Goal: Navigation & Orientation: Find specific page/section

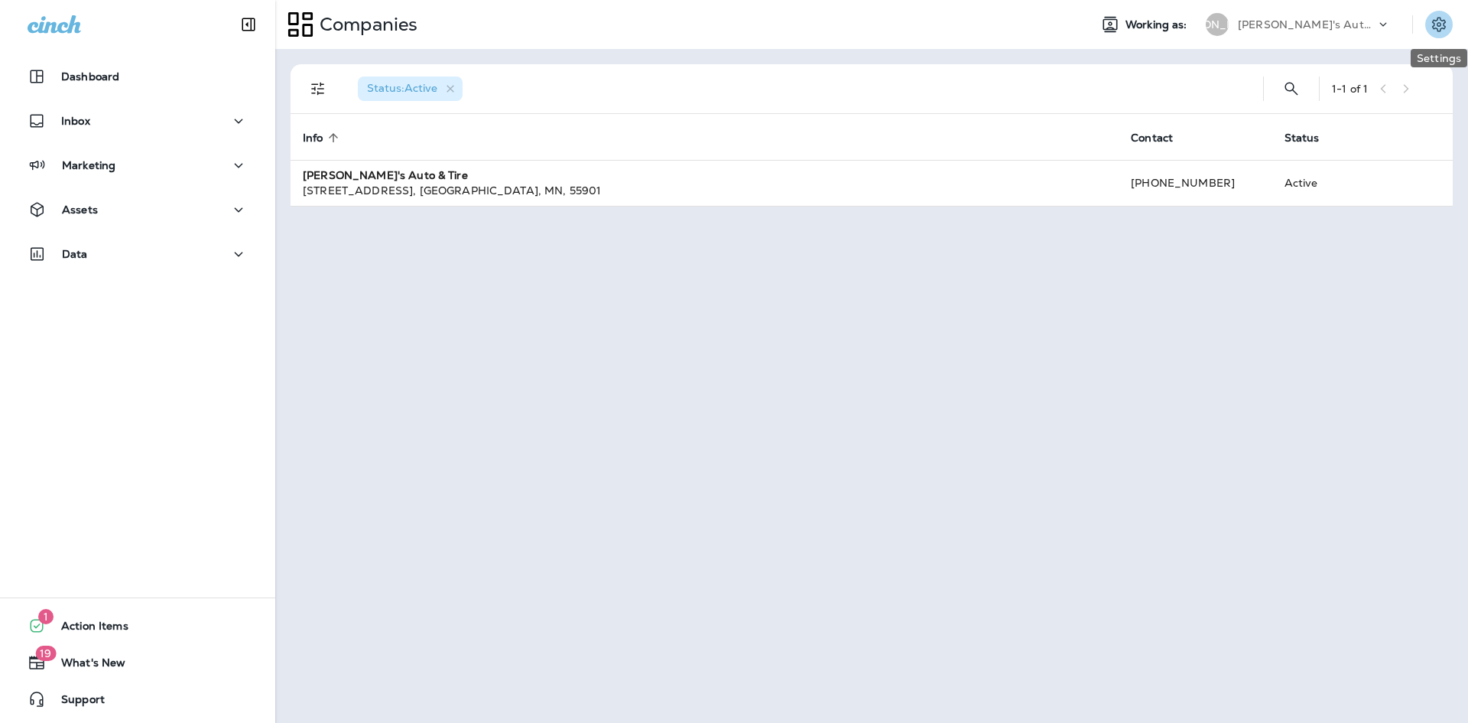
click at [1438, 28] on icon "Settings" at bounding box center [1439, 24] width 18 height 18
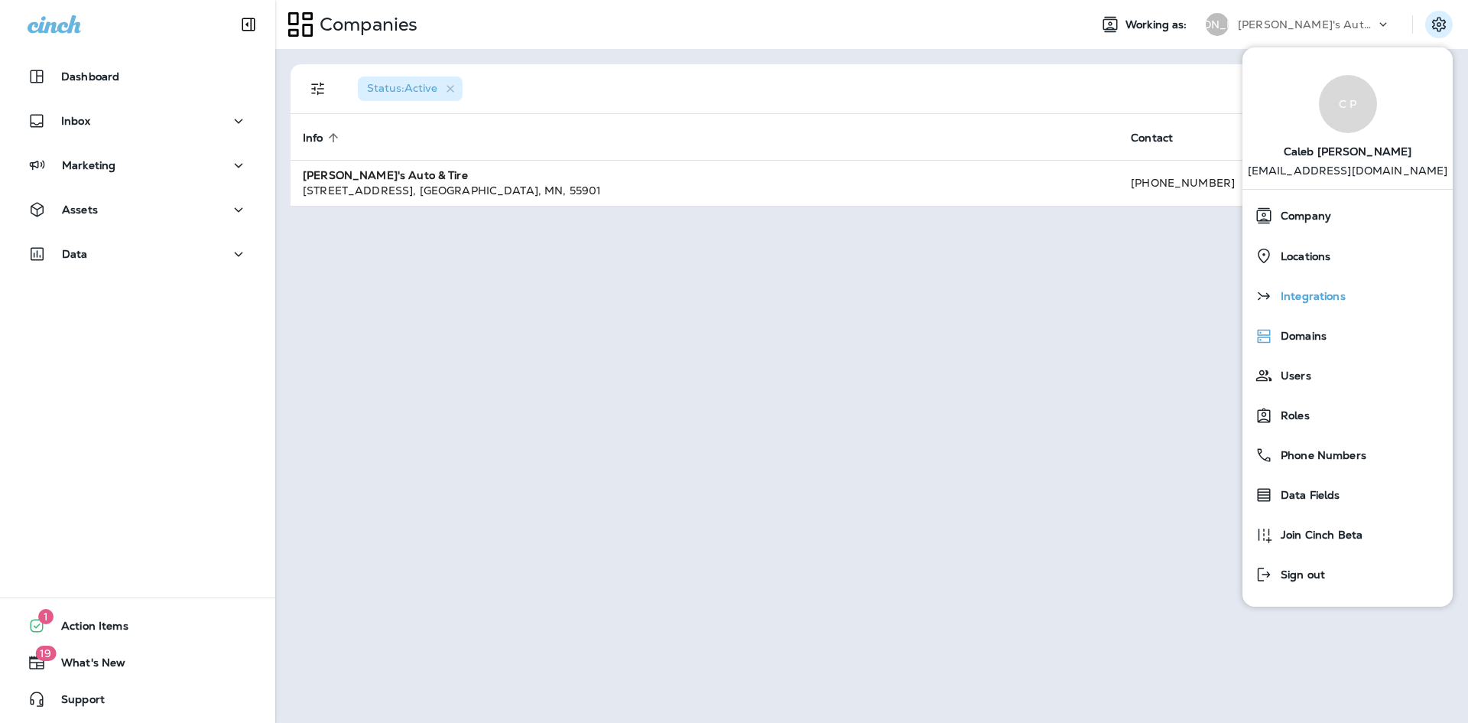
click at [1331, 309] on div "Integrations" at bounding box center [1348, 296] width 198 height 31
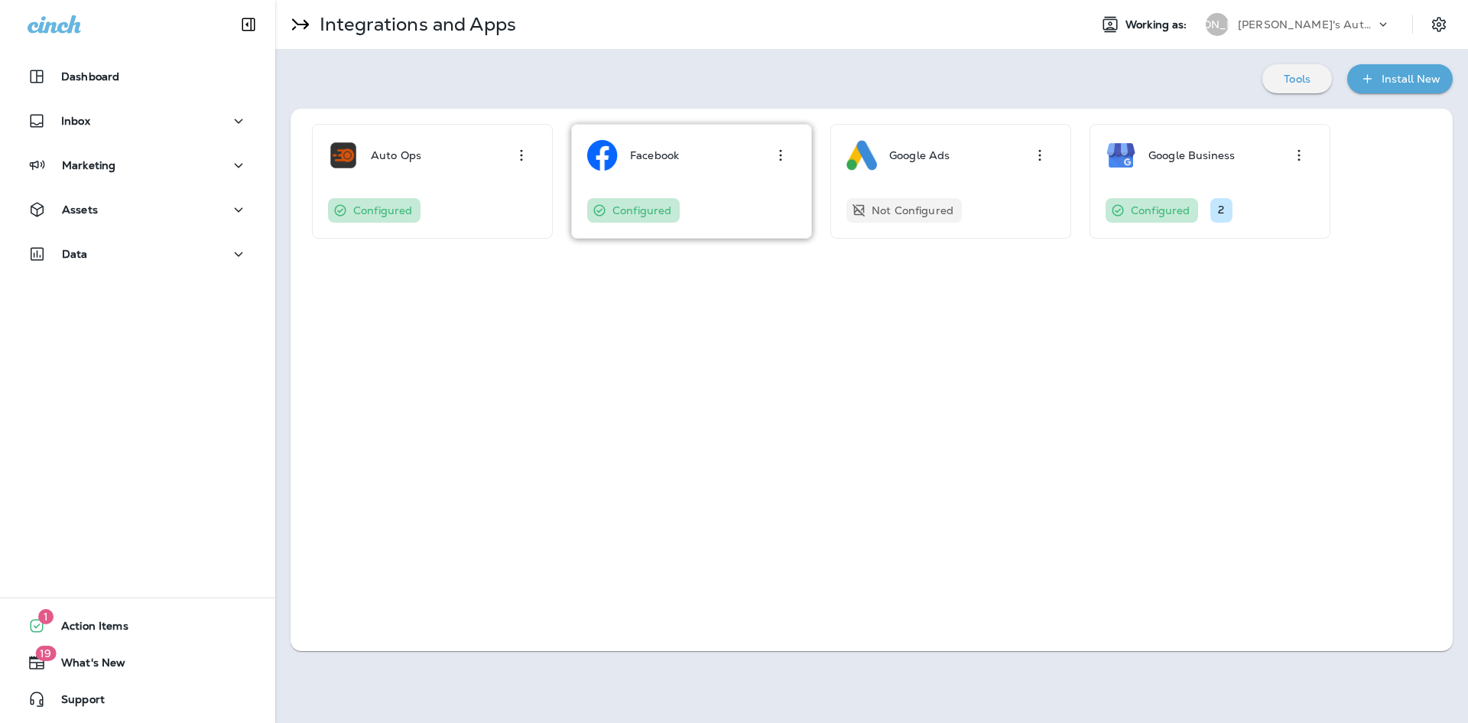
click at [635, 195] on div "Facebook Configured" at bounding box center [691, 181] width 209 height 83
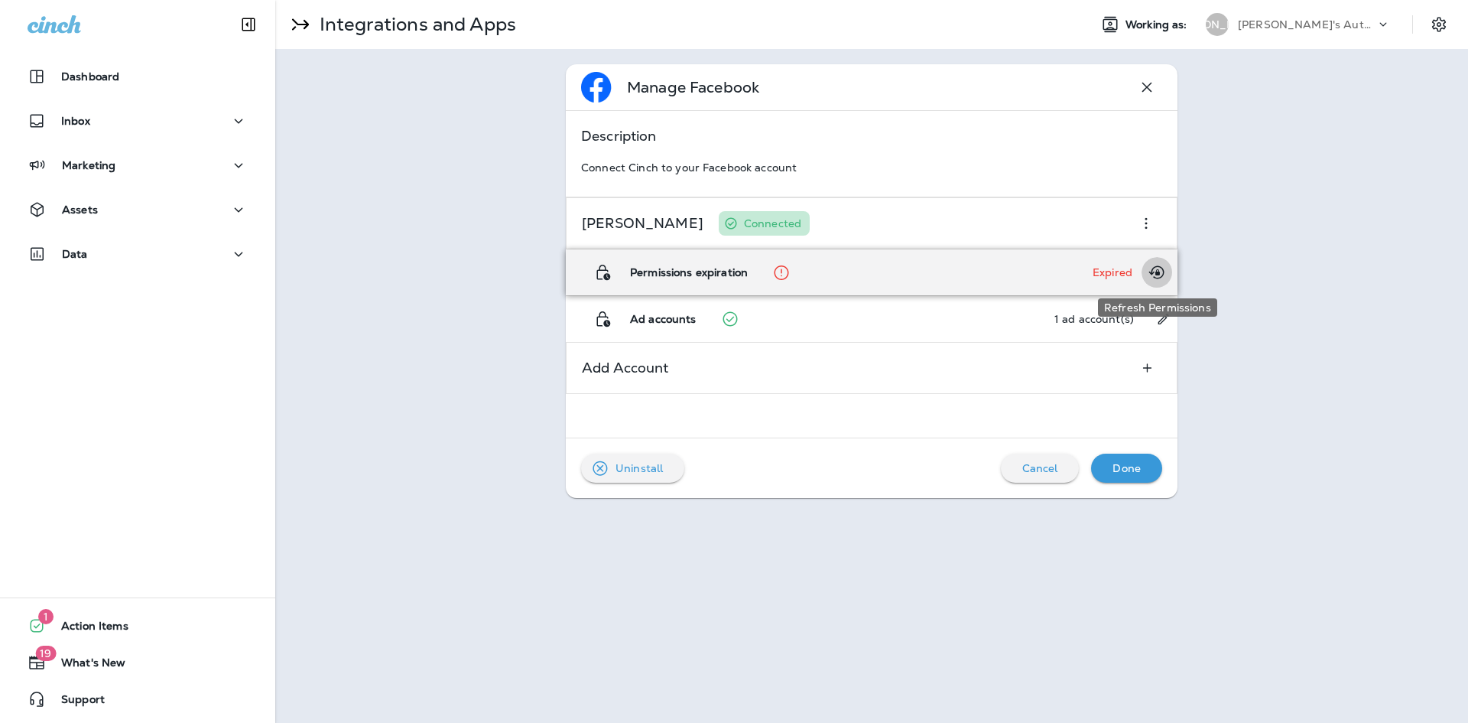
click at [1155, 274] on icon "Refresh Permissions" at bounding box center [1157, 272] width 18 height 18
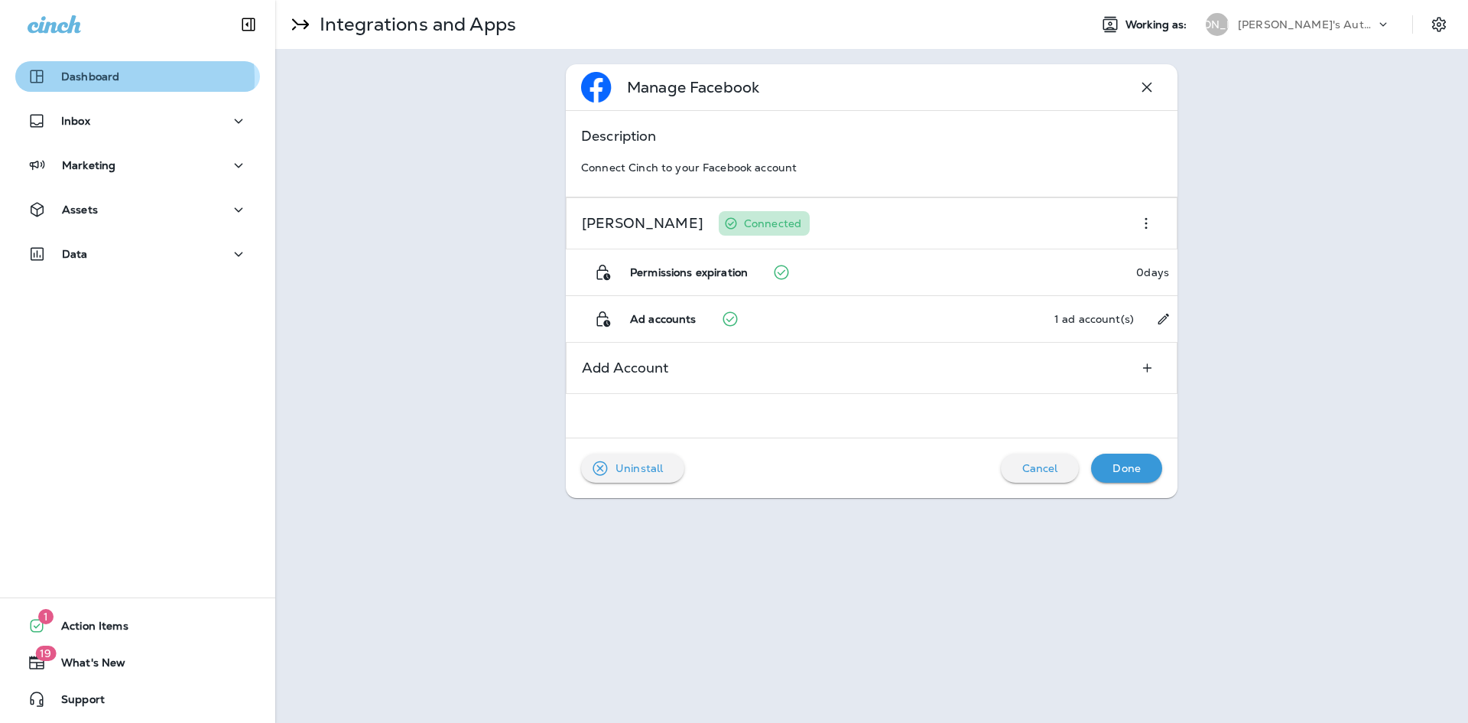
click at [109, 79] on p "Dashboard" at bounding box center [90, 76] width 58 height 12
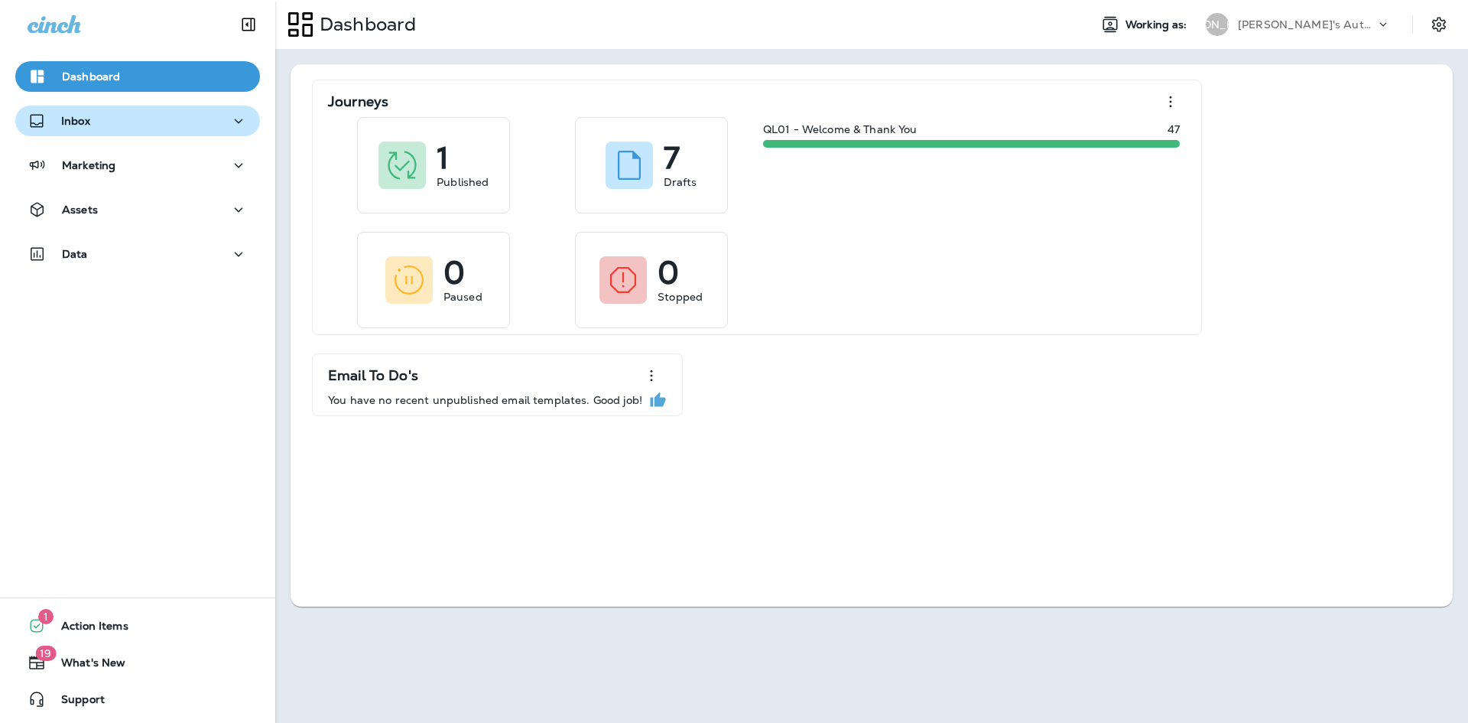
click at [90, 112] on div "Inbox" at bounding box center [138, 121] width 220 height 19
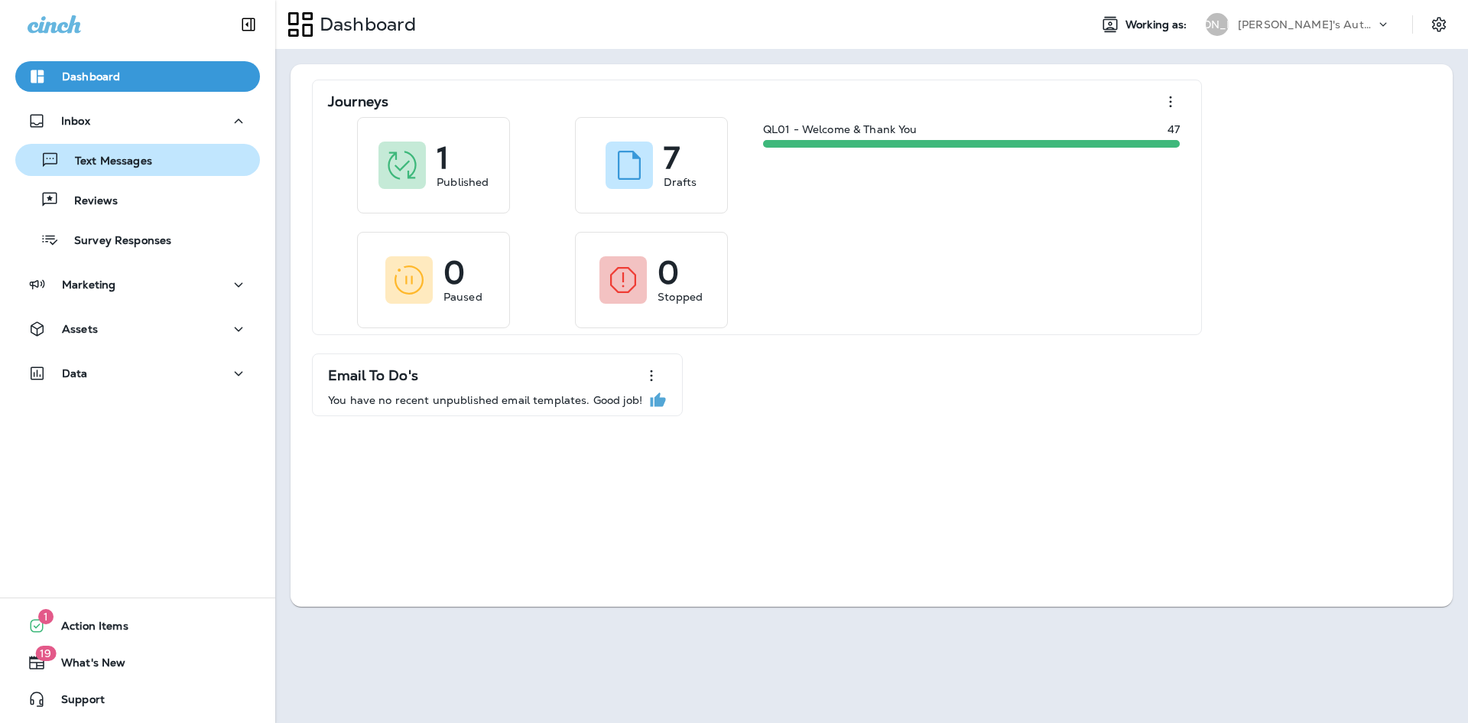
click at [145, 171] on button "Text Messages" at bounding box center [137, 160] width 245 height 32
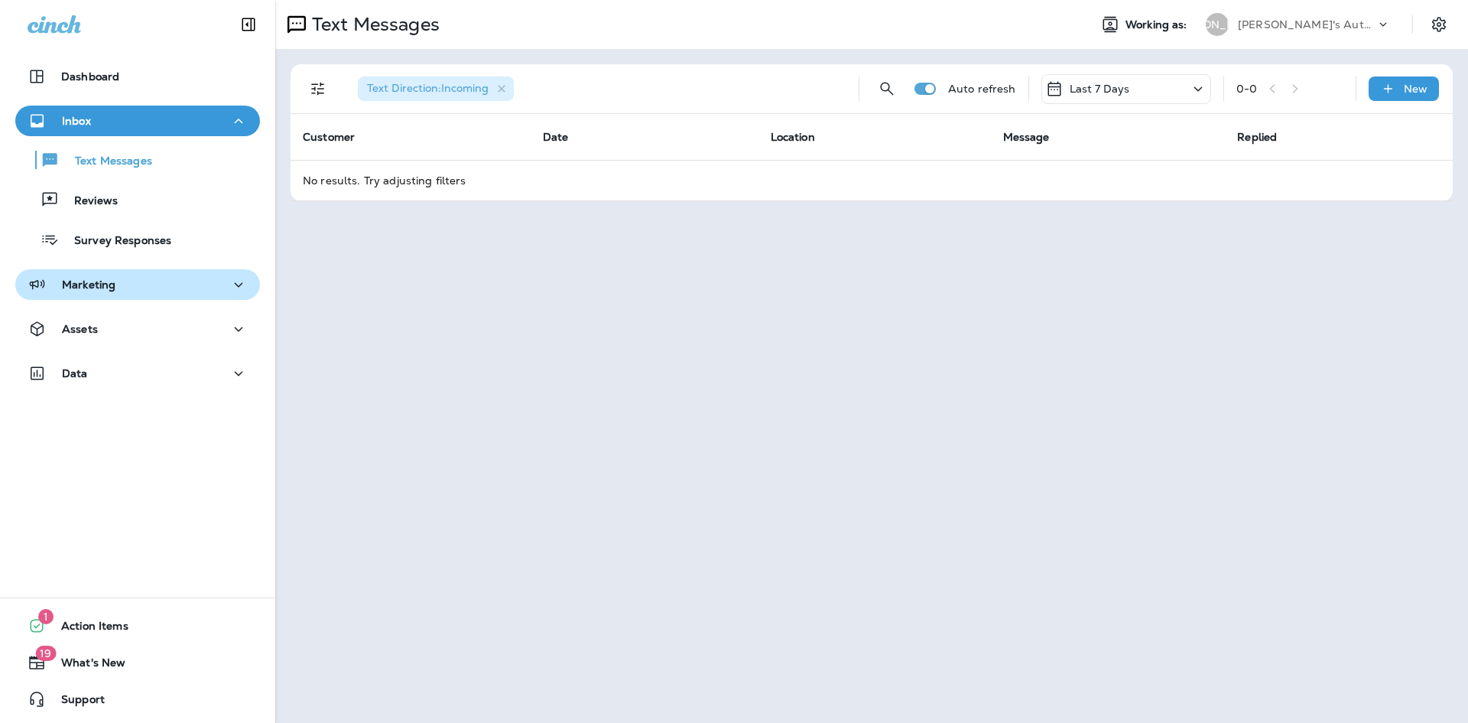
click at [151, 293] on div "Marketing" at bounding box center [138, 284] width 220 height 19
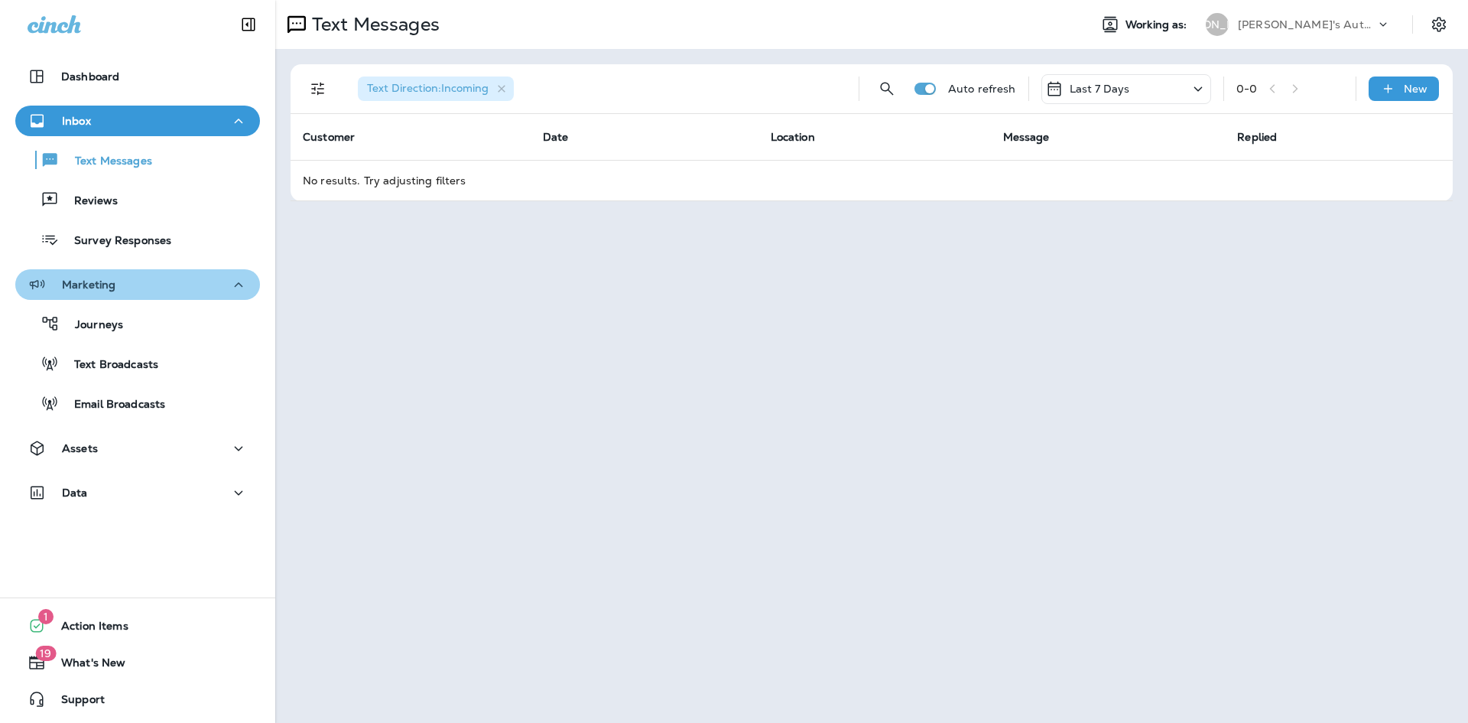
click at [151, 293] on div "Marketing" at bounding box center [138, 284] width 220 height 19
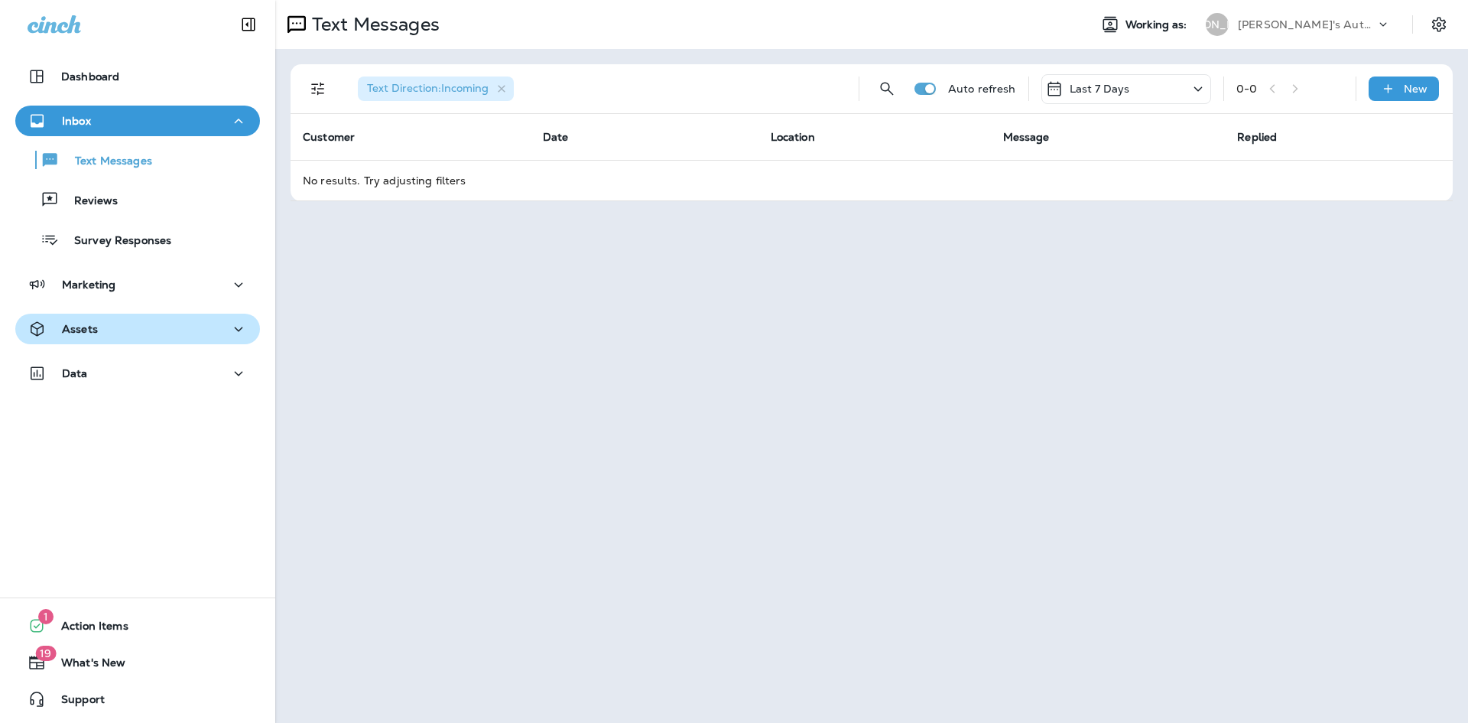
click at [153, 336] on div "Assets" at bounding box center [138, 329] width 220 height 19
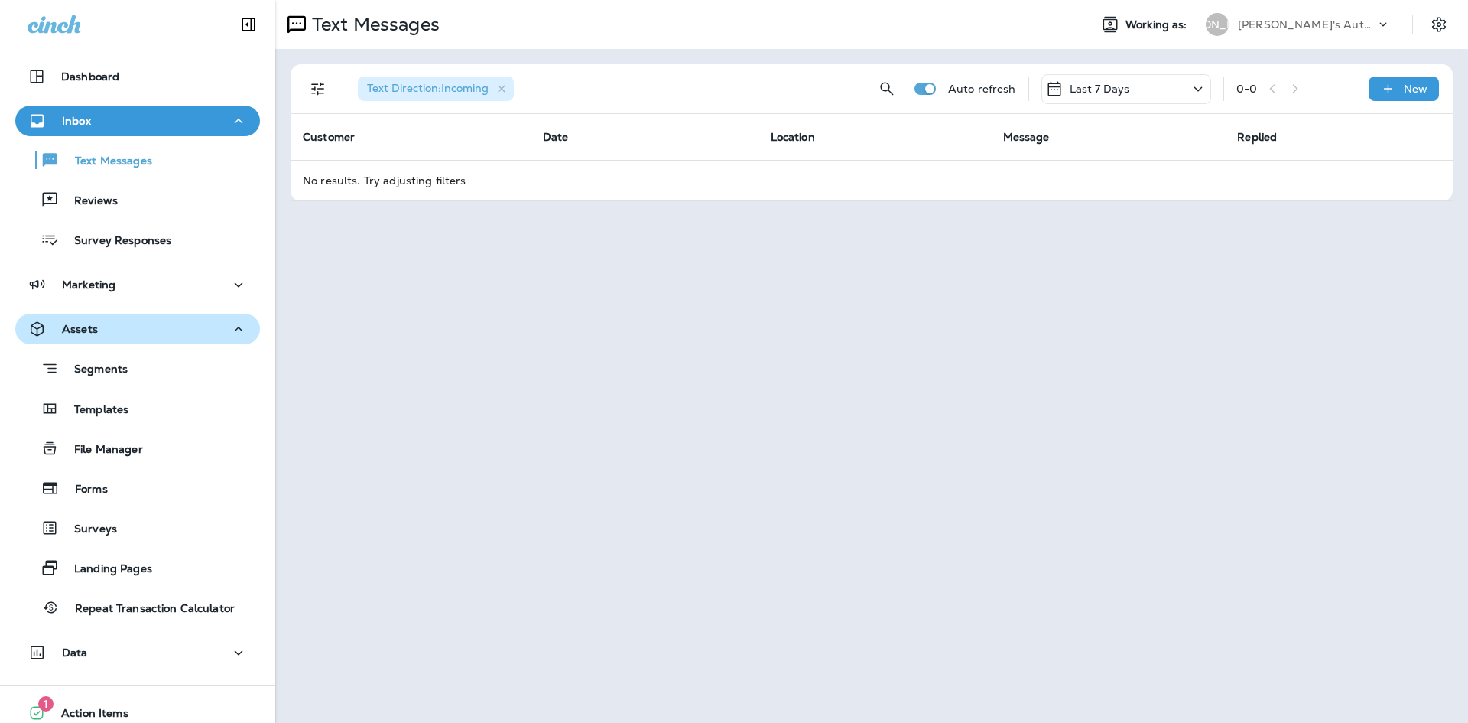
click at [153, 336] on div "Assets" at bounding box center [138, 329] width 220 height 19
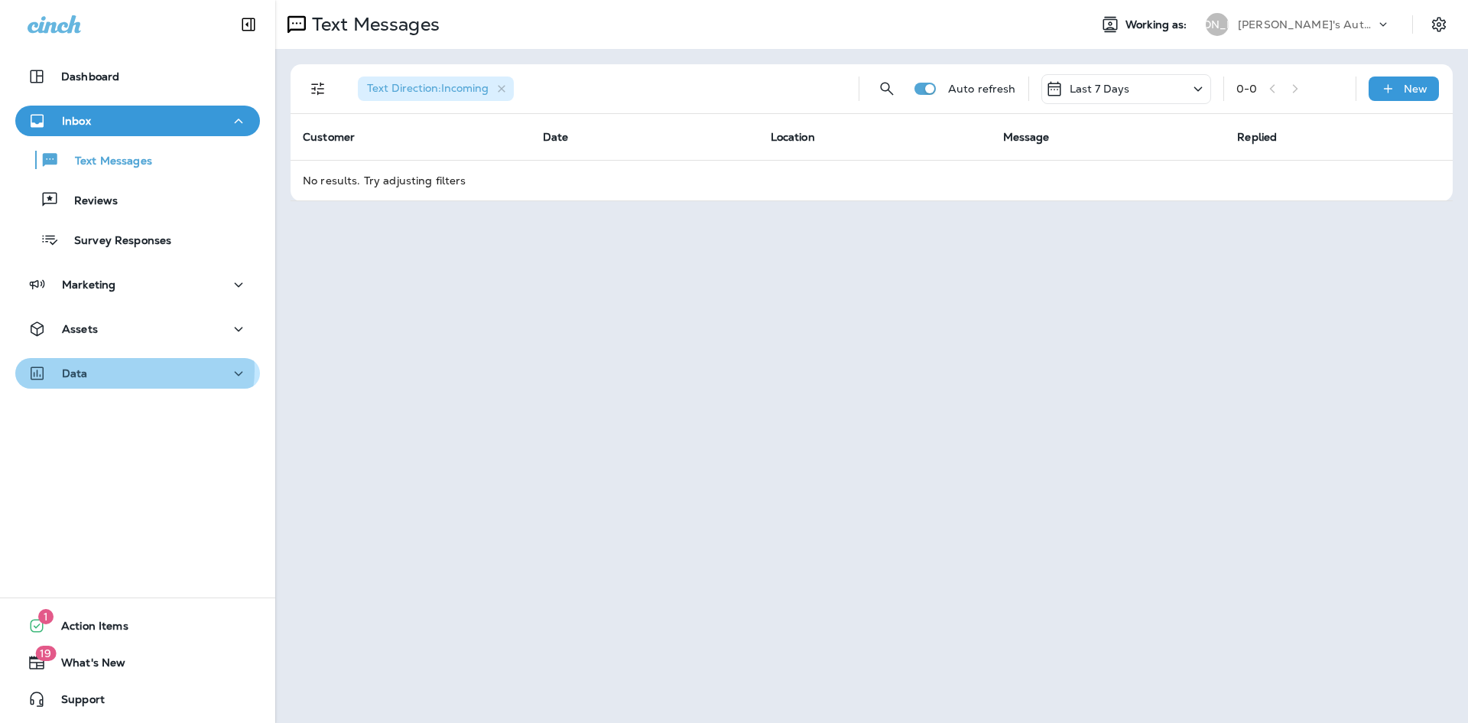
click at [131, 369] on div "Data" at bounding box center [138, 373] width 220 height 19
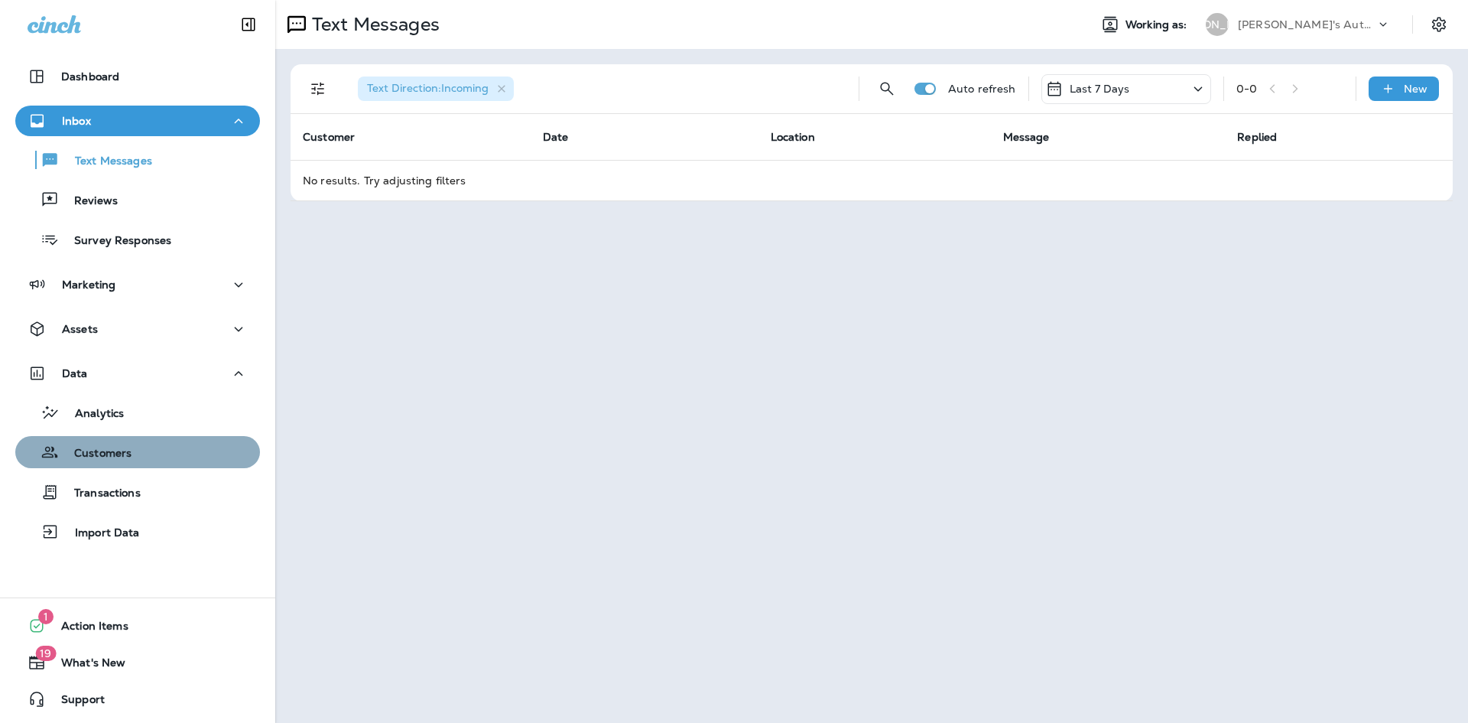
click at [149, 450] on div "Customers" at bounding box center [137, 451] width 232 height 23
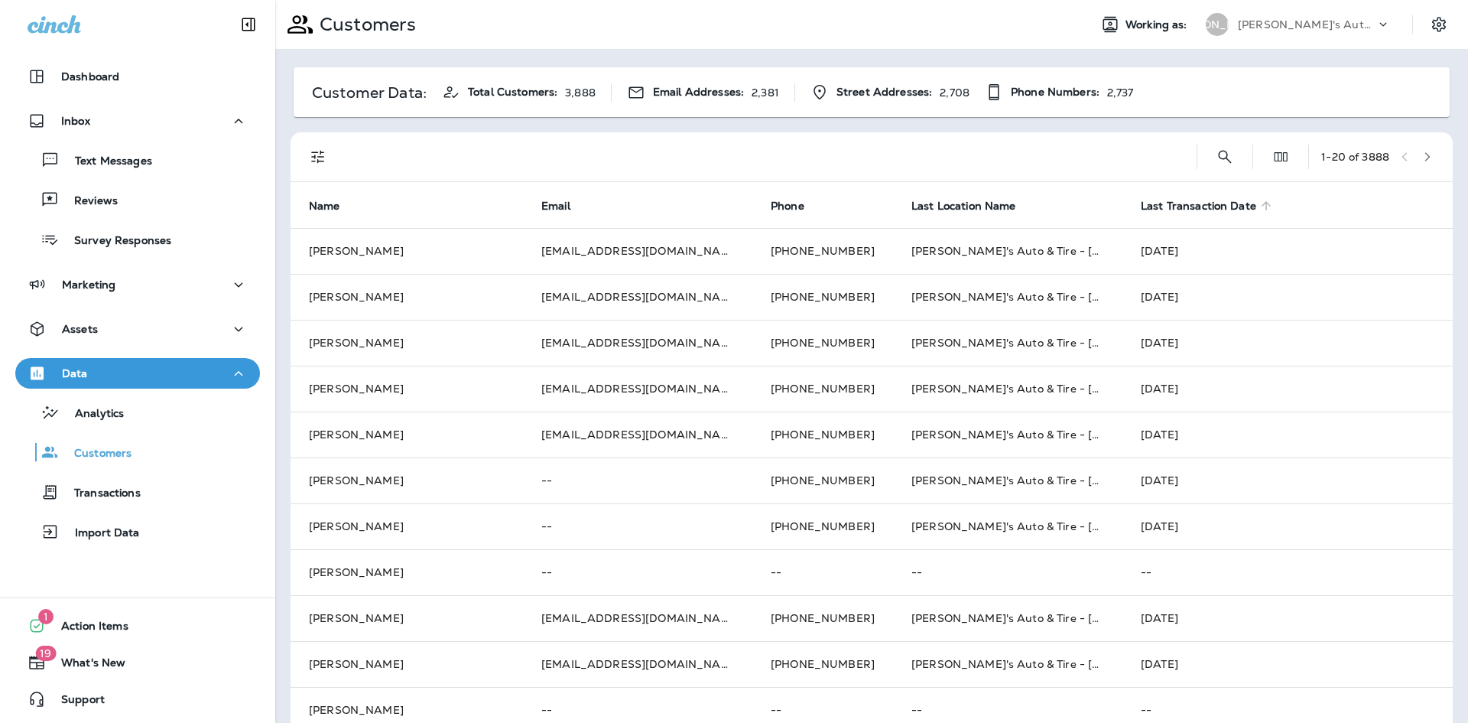
click at [1158, 203] on span "Last Transaction Date" at bounding box center [1198, 206] width 115 height 13
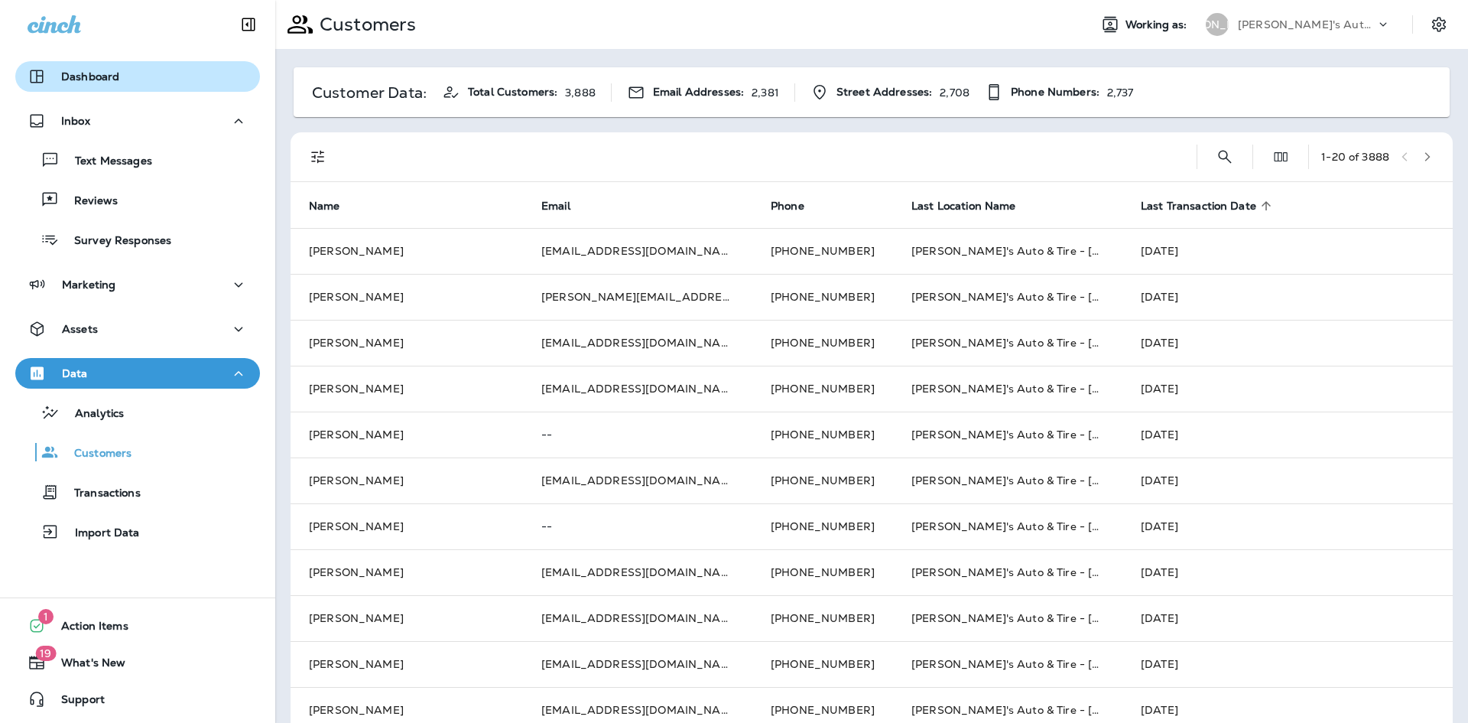
click at [94, 75] on p "Dashboard" at bounding box center [90, 76] width 58 height 12
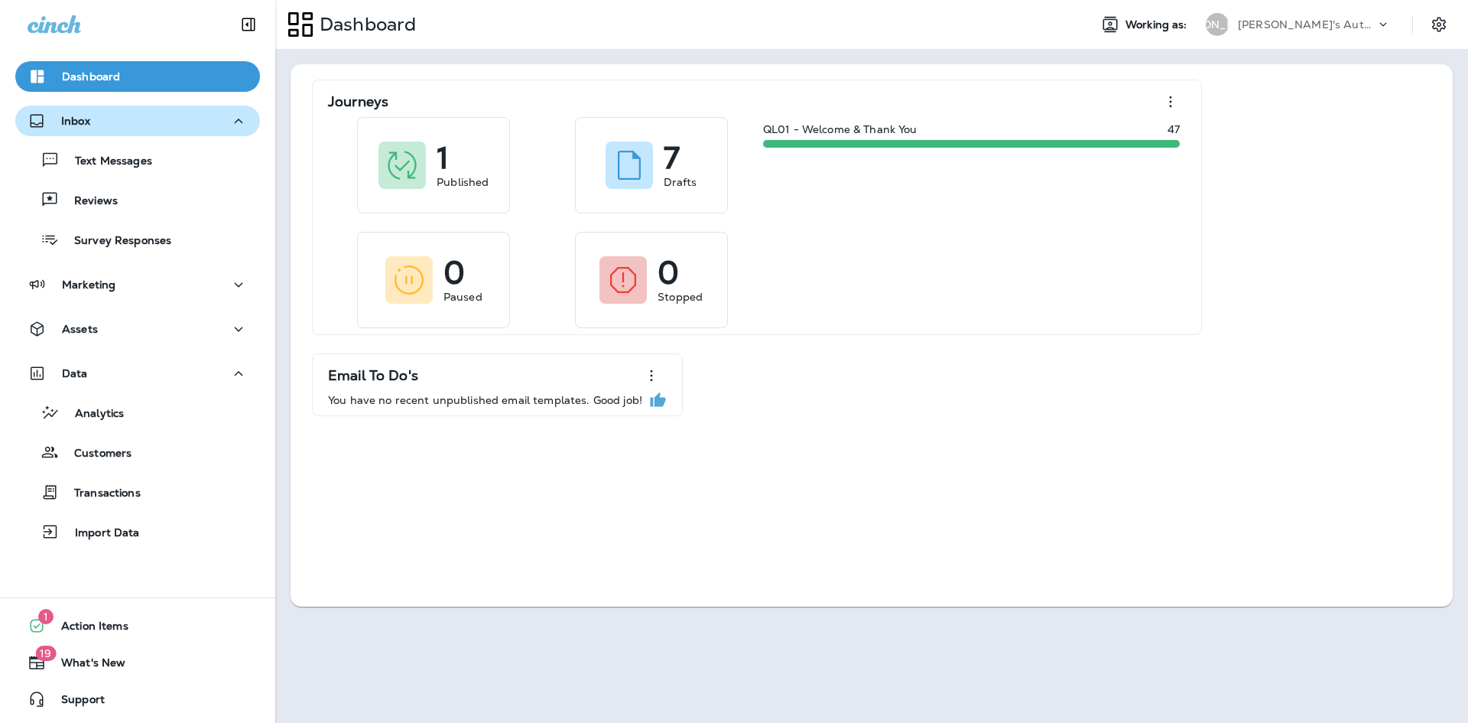
click at [126, 130] on div "Inbox" at bounding box center [138, 121] width 220 height 19
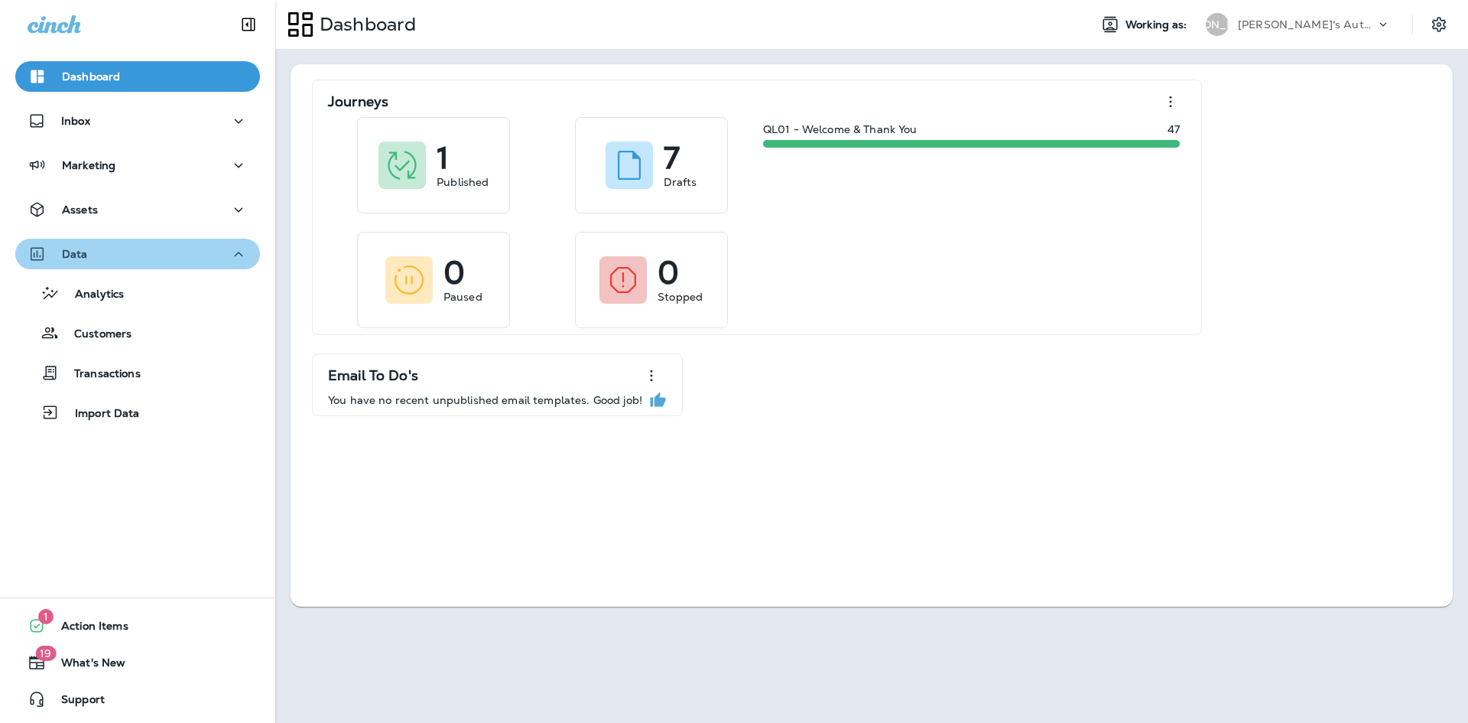
click at [145, 252] on div "Data" at bounding box center [138, 254] width 220 height 19
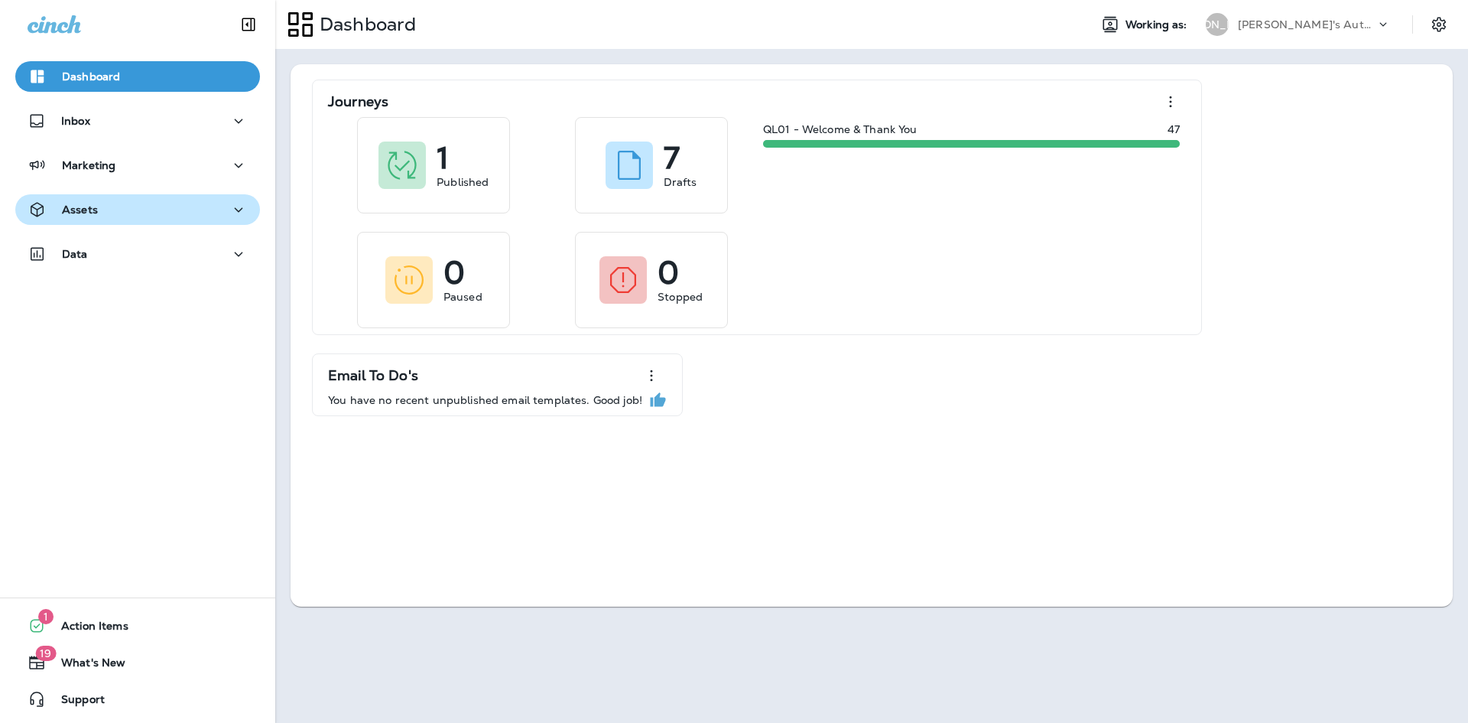
click at [139, 223] on button "Assets" at bounding box center [137, 209] width 245 height 31
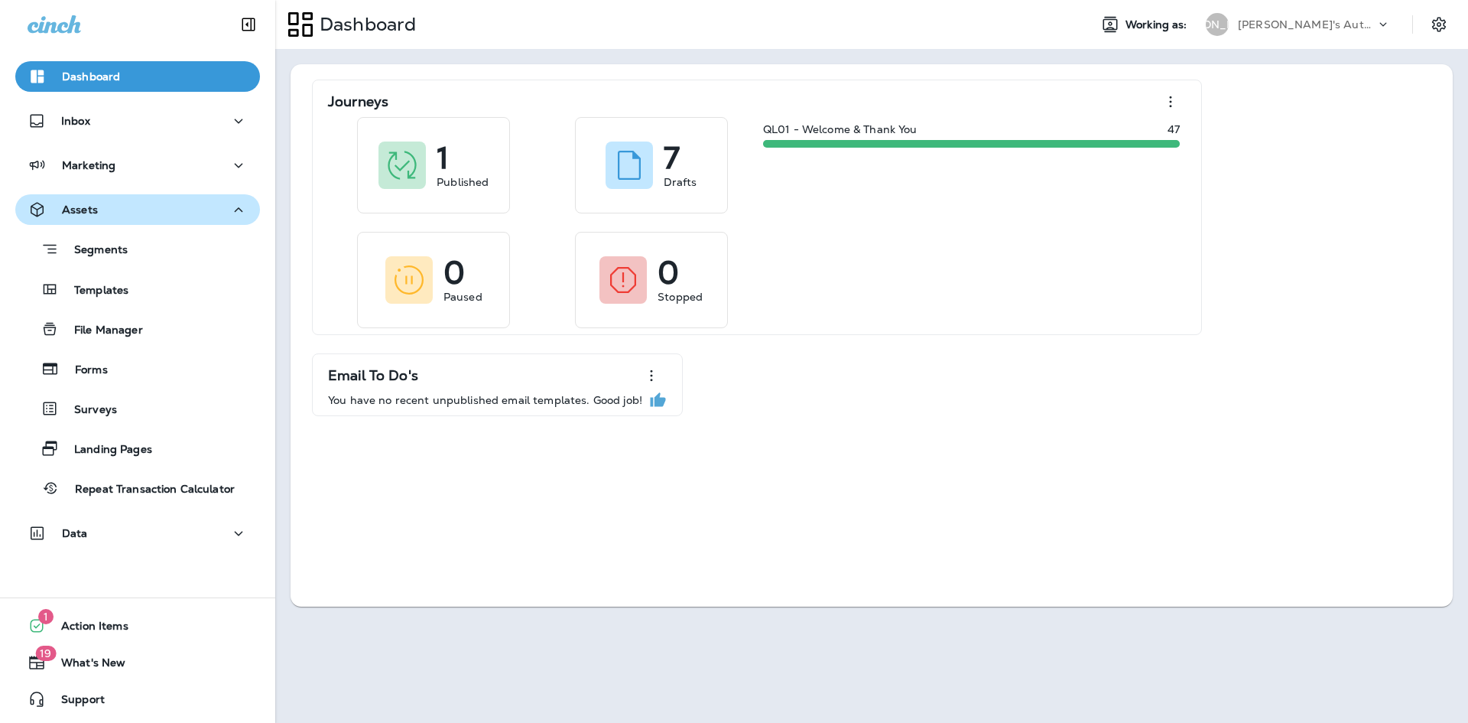
click at [139, 223] on button "Assets" at bounding box center [137, 209] width 245 height 31
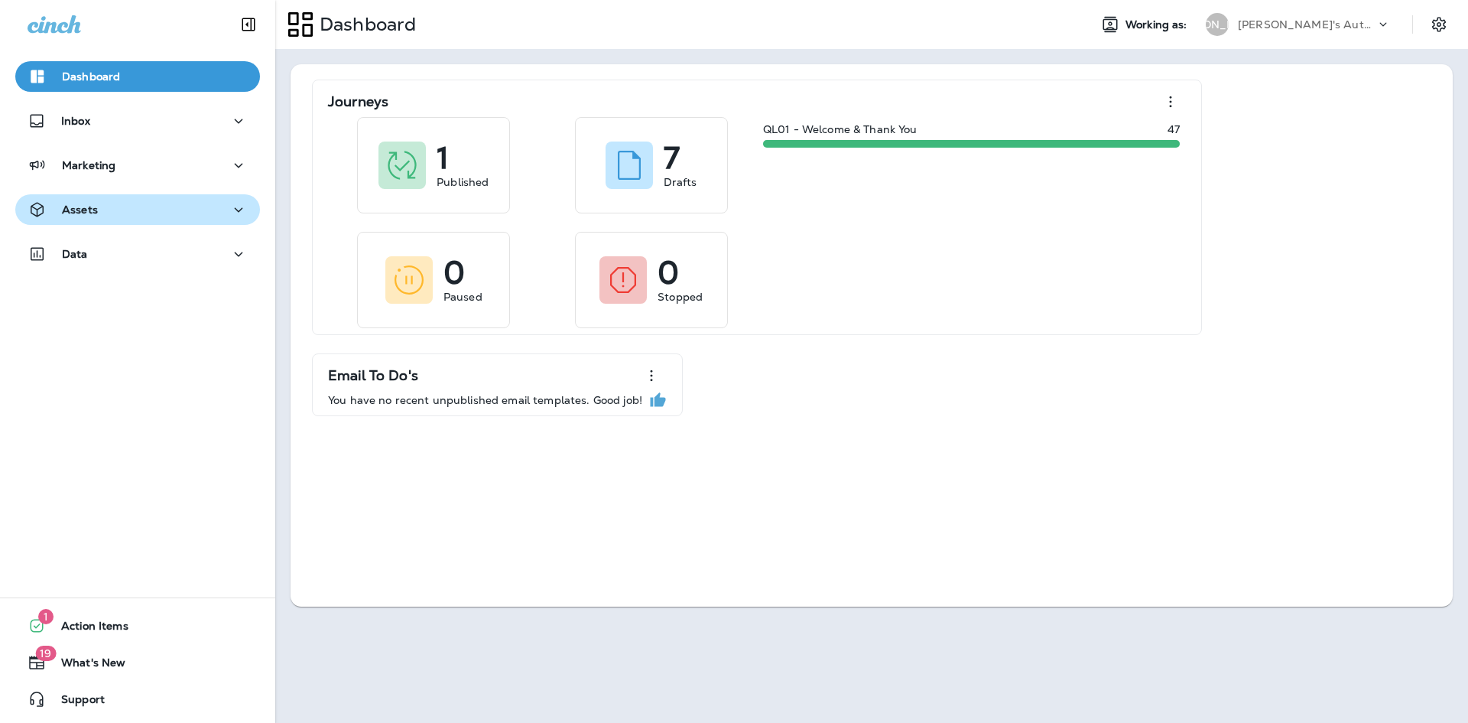
click at [139, 223] on button "Assets" at bounding box center [137, 209] width 245 height 31
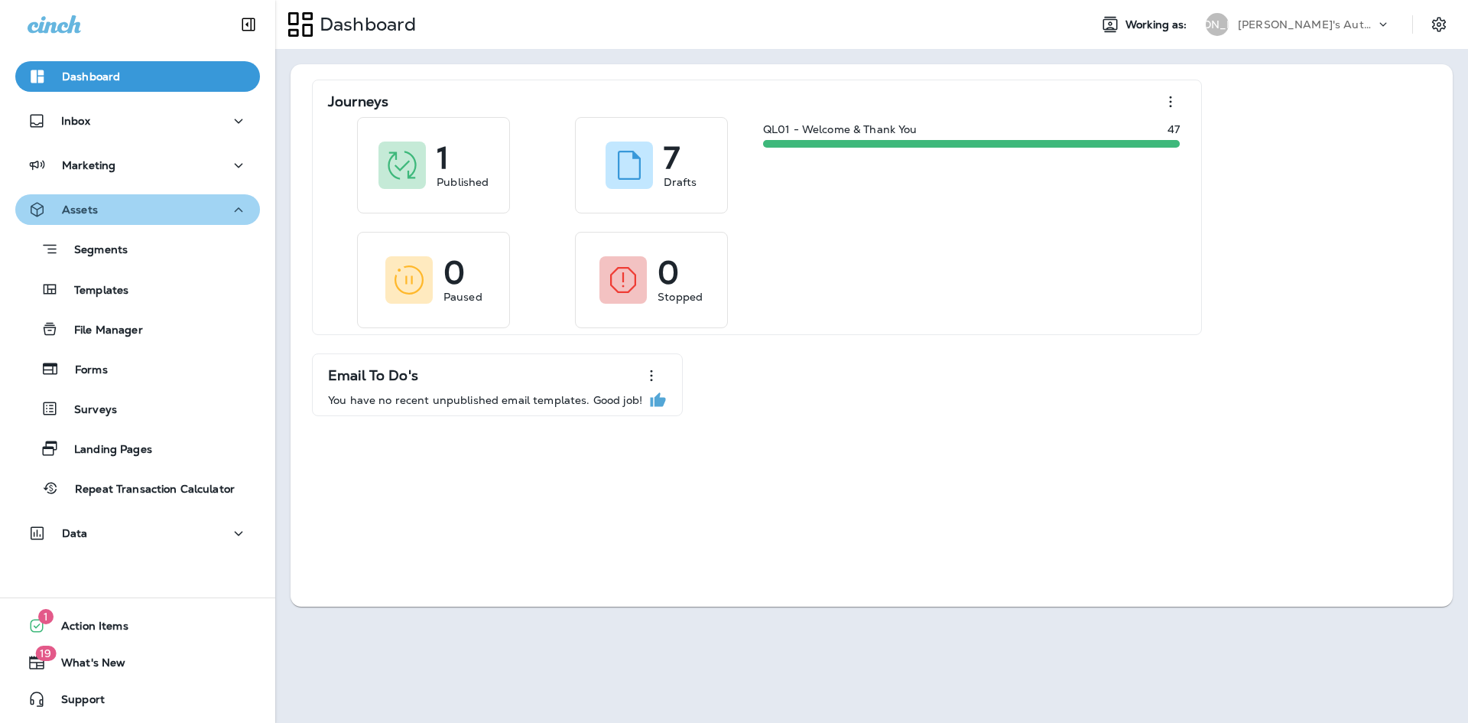
click at [139, 223] on button "Assets" at bounding box center [137, 209] width 245 height 31
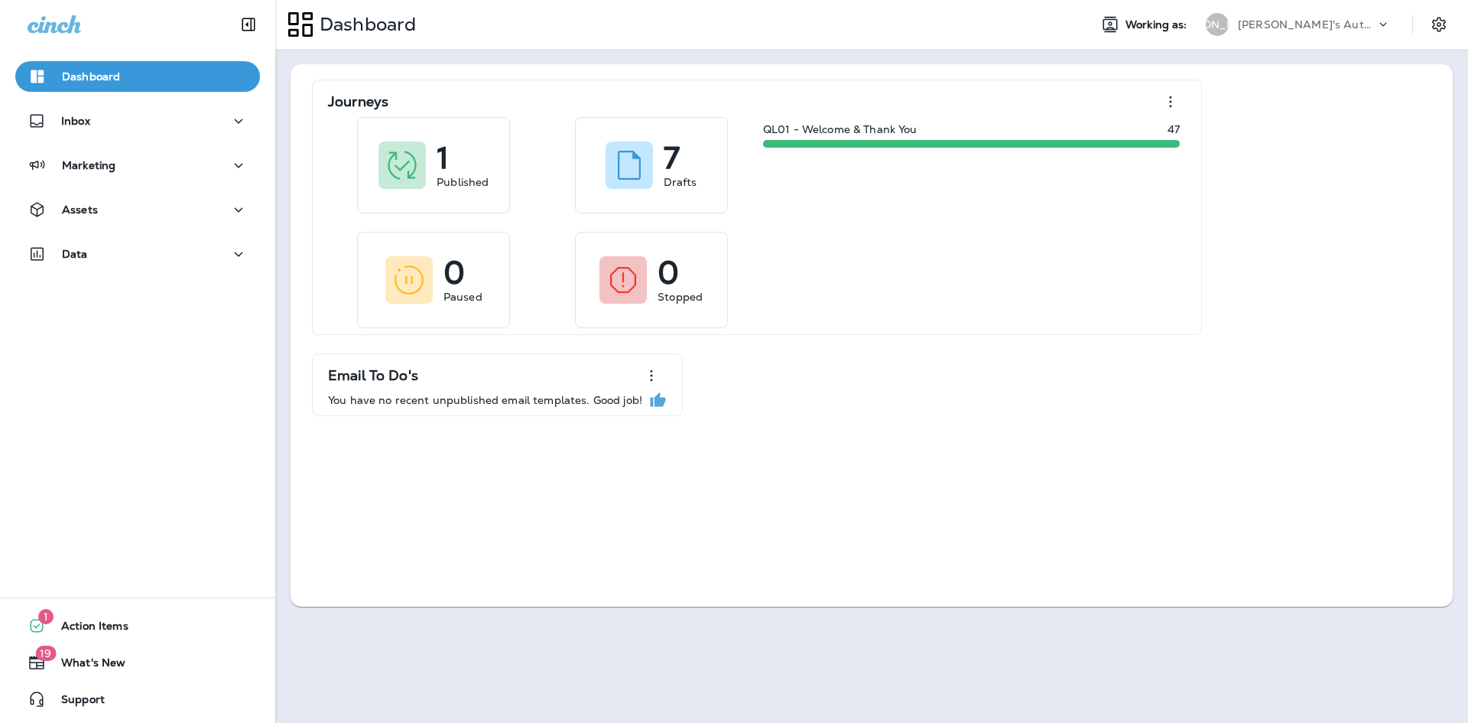
click at [144, 187] on div "Marketing" at bounding box center [137, 169] width 275 height 38
click at [154, 168] on div "Marketing" at bounding box center [138, 165] width 220 height 19
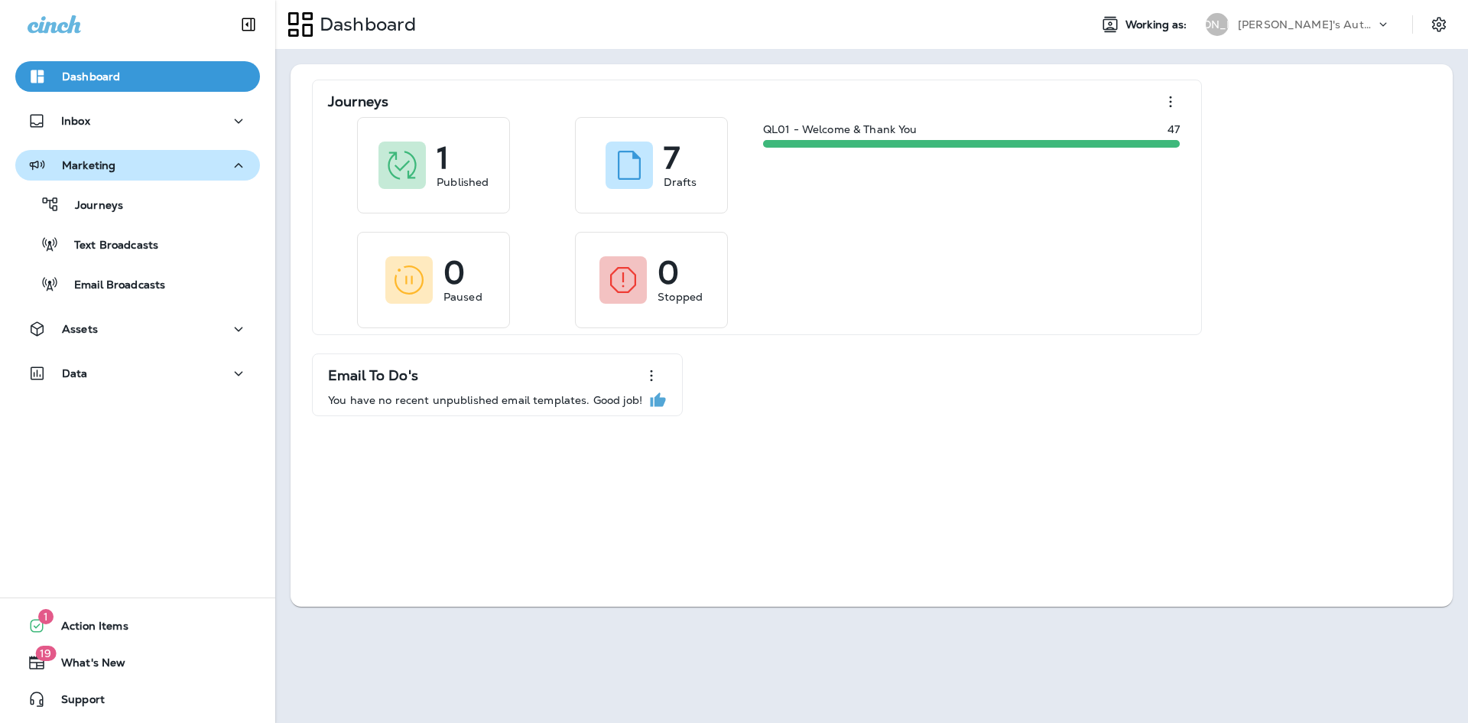
click at [151, 168] on div "Marketing" at bounding box center [138, 165] width 220 height 19
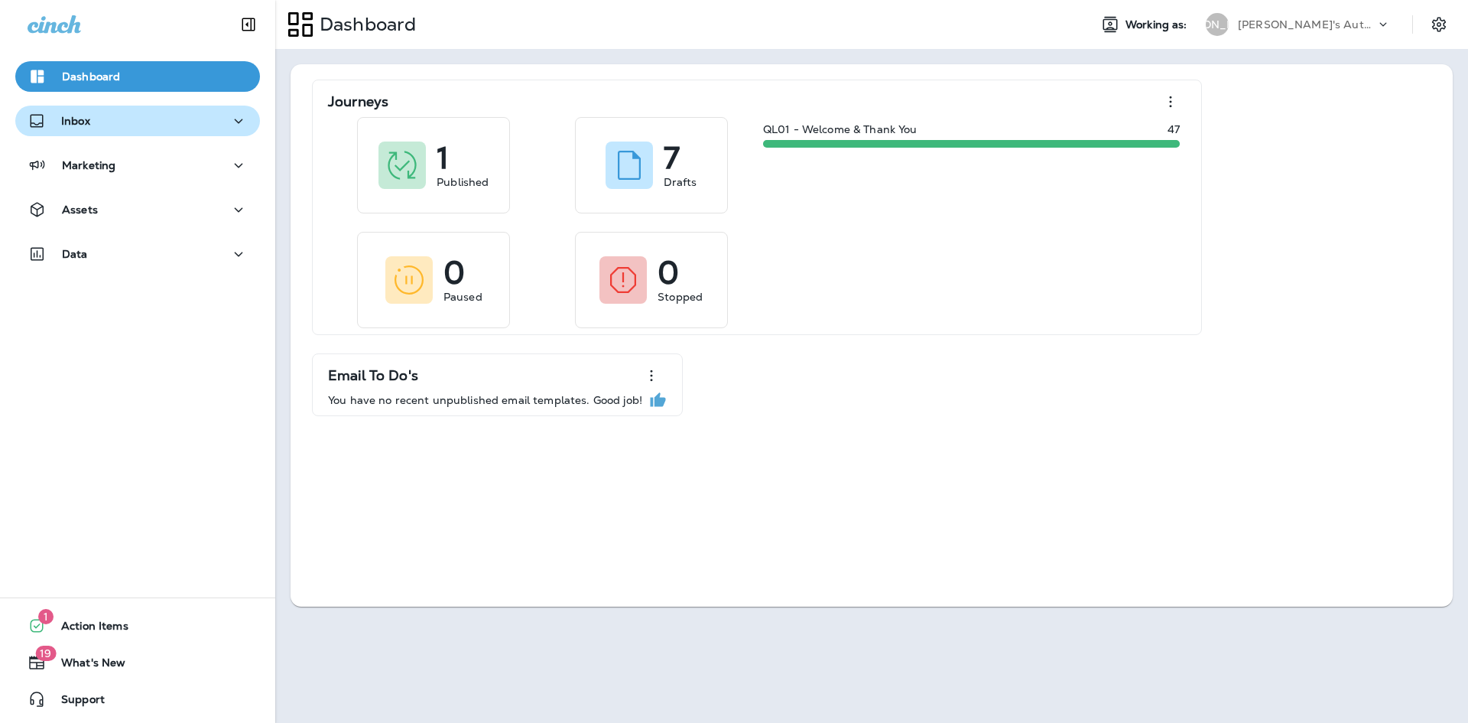
click at [124, 120] on div "Inbox" at bounding box center [138, 121] width 220 height 19
click at [115, 80] on p "Dashboard" at bounding box center [91, 76] width 58 height 12
click at [75, 120] on p "Inbox" at bounding box center [75, 121] width 29 height 12
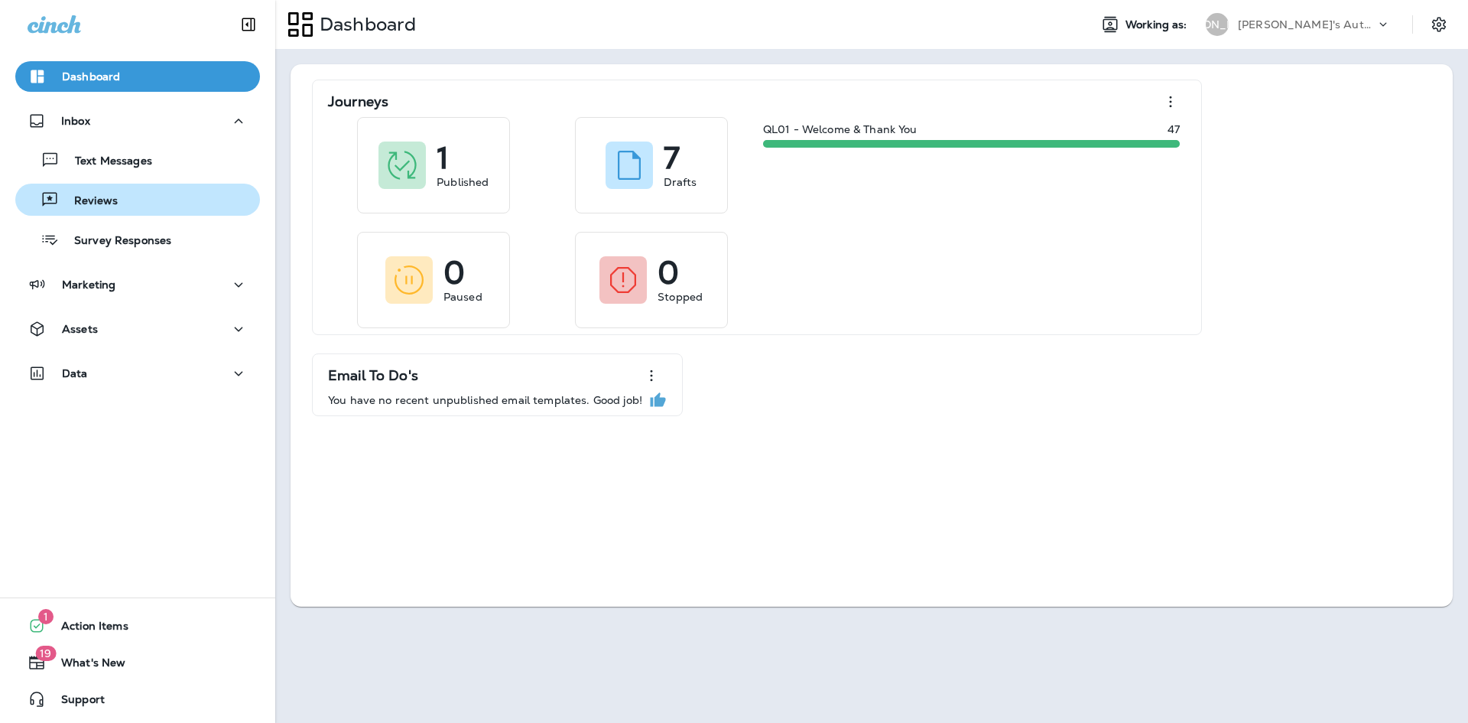
click at [119, 210] on div "Reviews" at bounding box center [137, 199] width 232 height 23
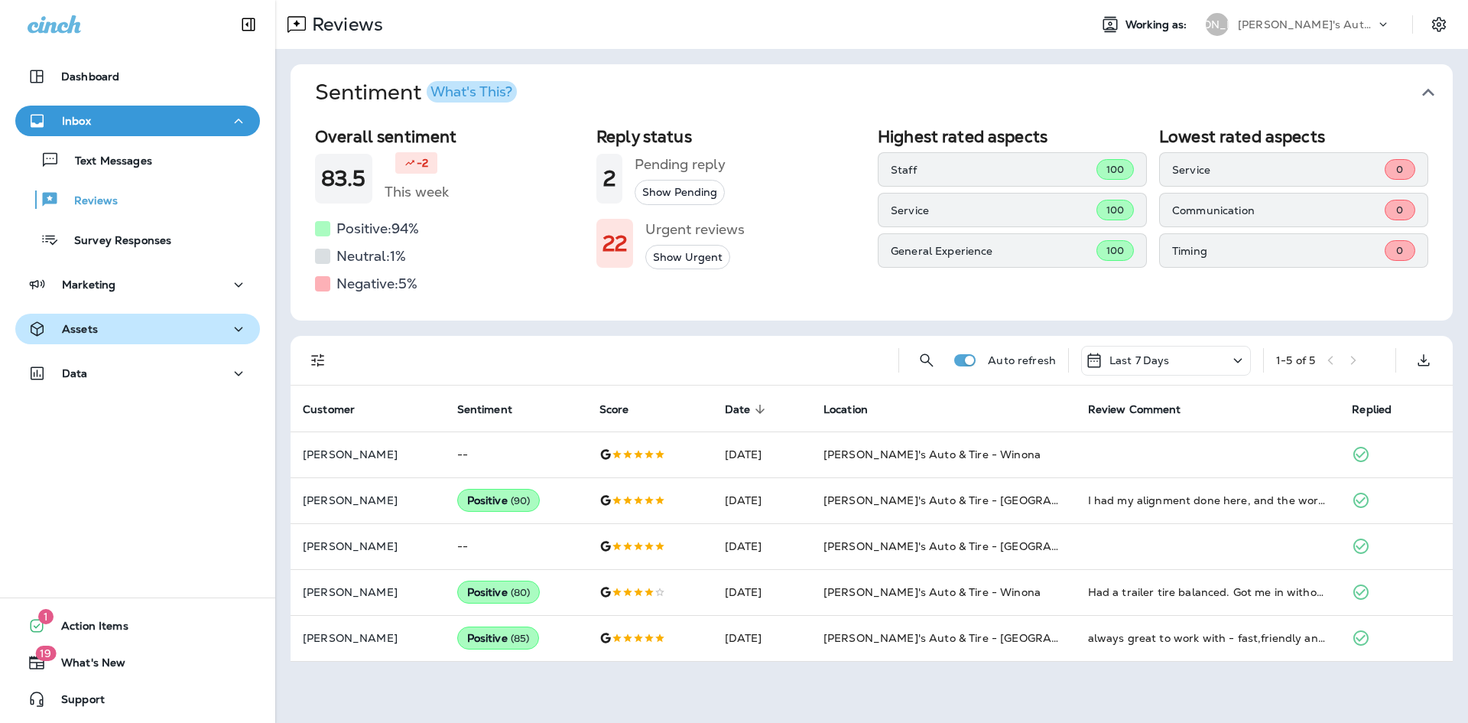
click at [118, 342] on button "Assets" at bounding box center [137, 329] width 245 height 31
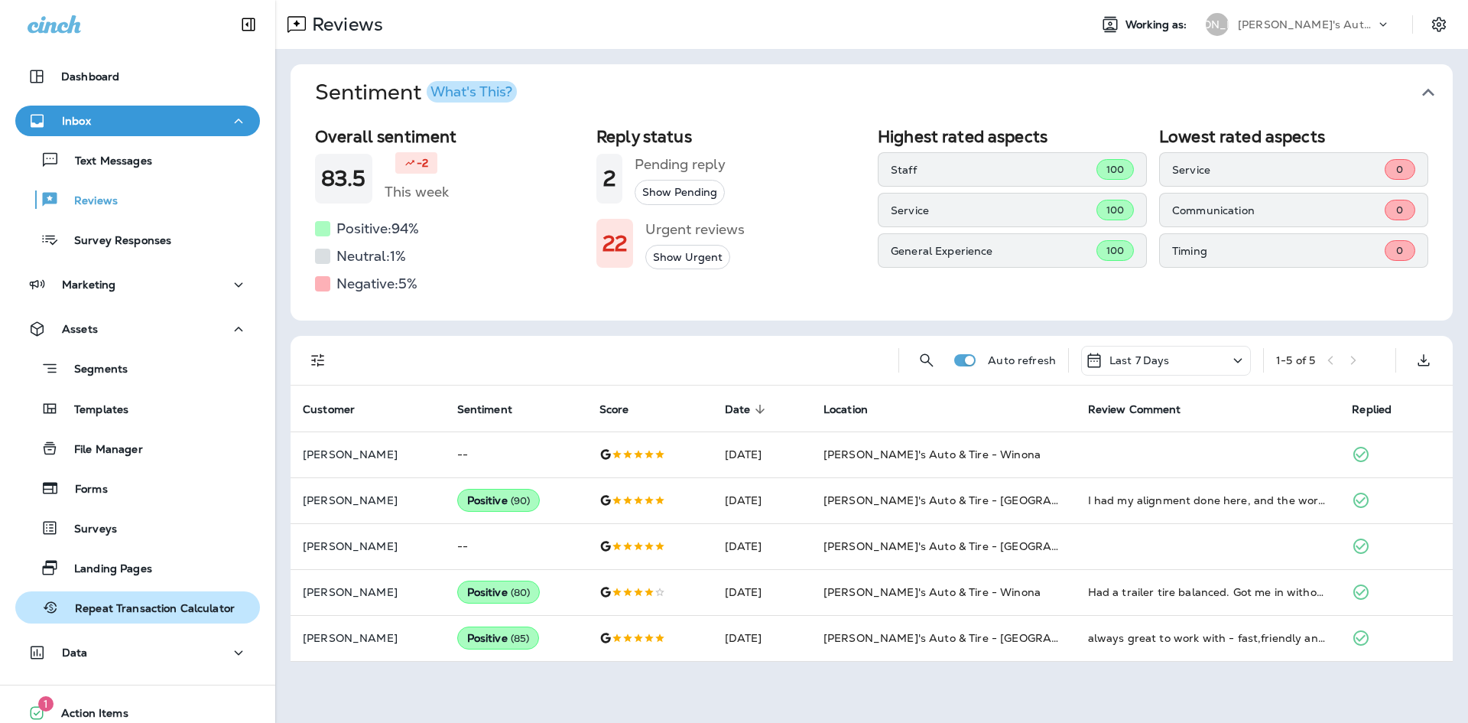
click at [146, 613] on p "Repeat Transaction Calculator" at bounding box center [147, 609] width 175 height 15
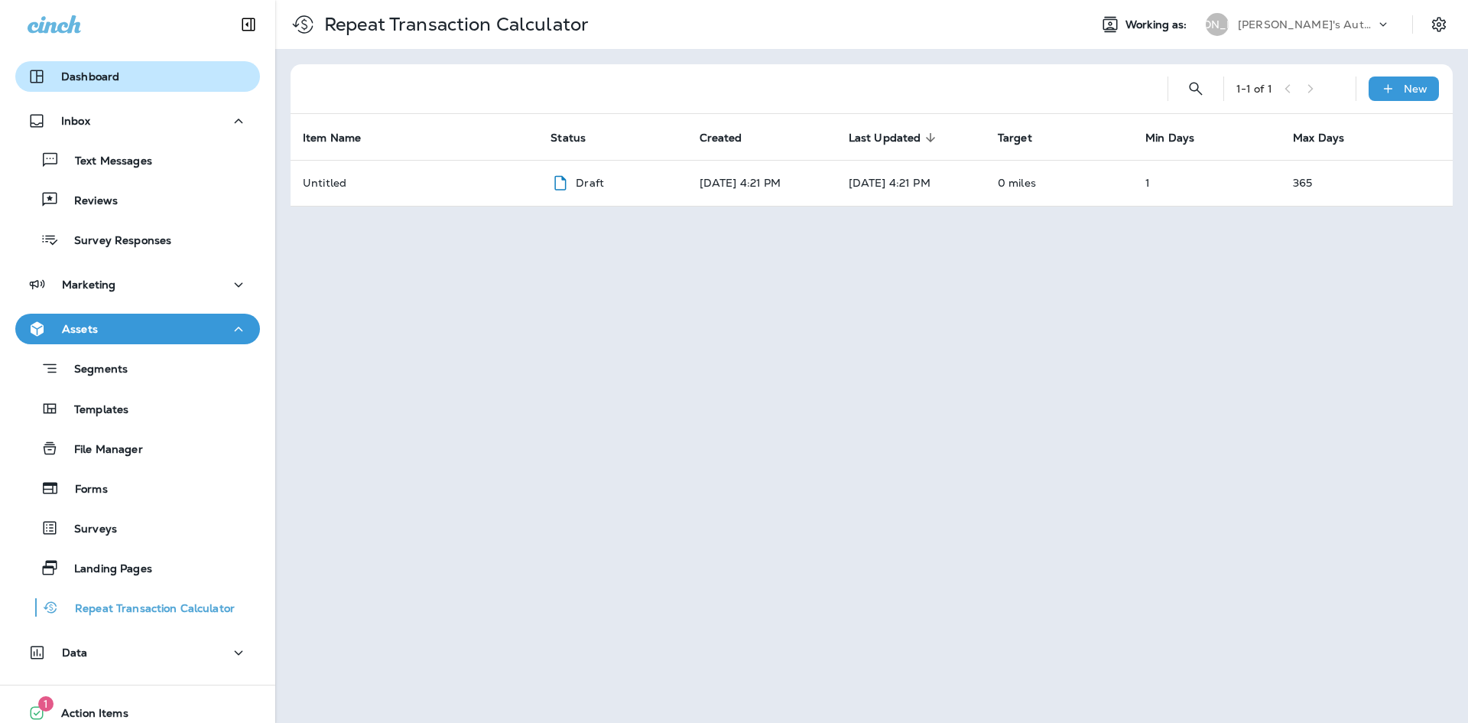
click at [99, 78] on p "Dashboard" at bounding box center [90, 76] width 58 height 12
